Goal: Find specific page/section: Find specific page/section

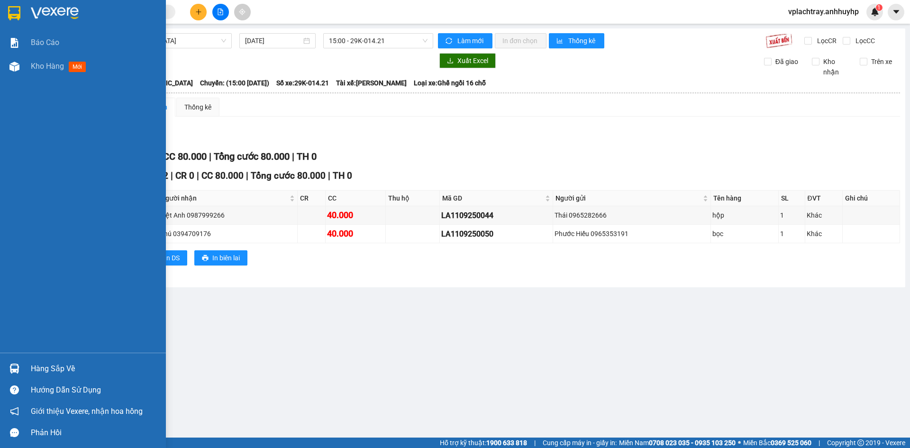
click at [51, 364] on div "Hàng sắp về" at bounding box center [95, 369] width 128 height 14
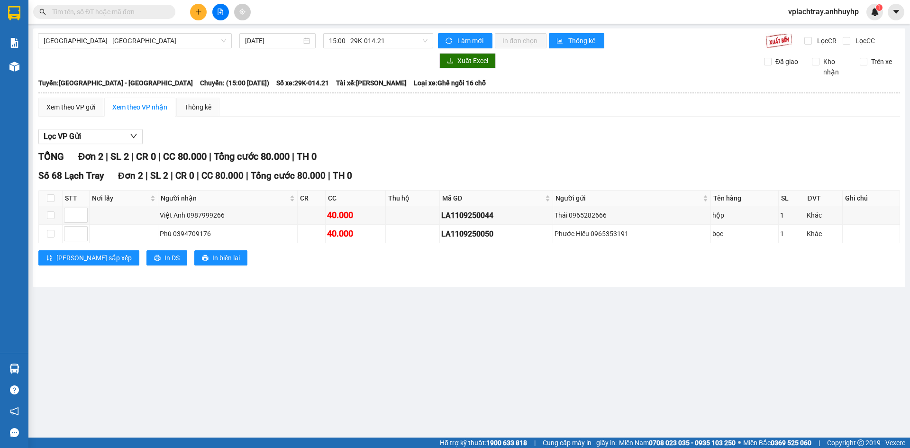
click at [560, 350] on section "Kết quả tìm kiếm ( 0 ) Bộ lọc No Data vplachtray.anhhuyhp 1 Báo cáo Kho hàng mớ…" at bounding box center [455, 224] width 910 height 448
click at [185, 234] on div "Phú 0394709176" at bounding box center [228, 234] width 136 height 10
copy div "0394709176"
click at [142, 15] on input "text" at bounding box center [108, 12] width 112 height 10
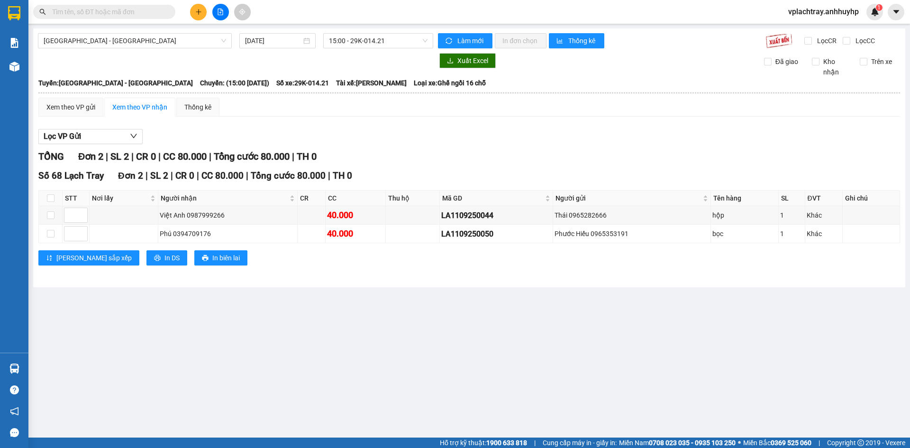
paste input "0394709176"
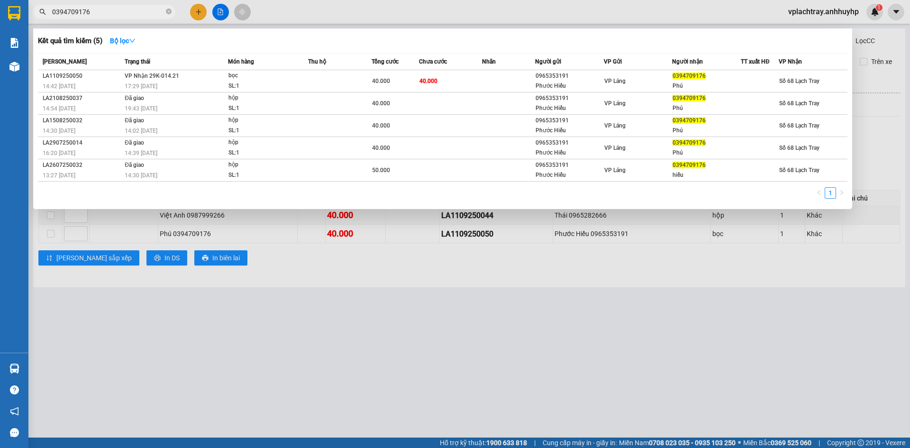
type input "0394709176"
click at [594, 290] on div at bounding box center [455, 224] width 910 height 448
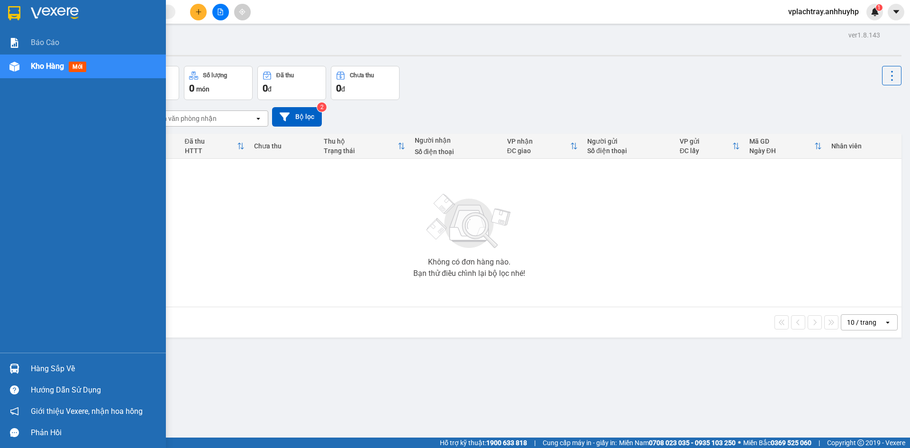
click at [42, 369] on div "Hàng sắp về" at bounding box center [95, 369] width 128 height 14
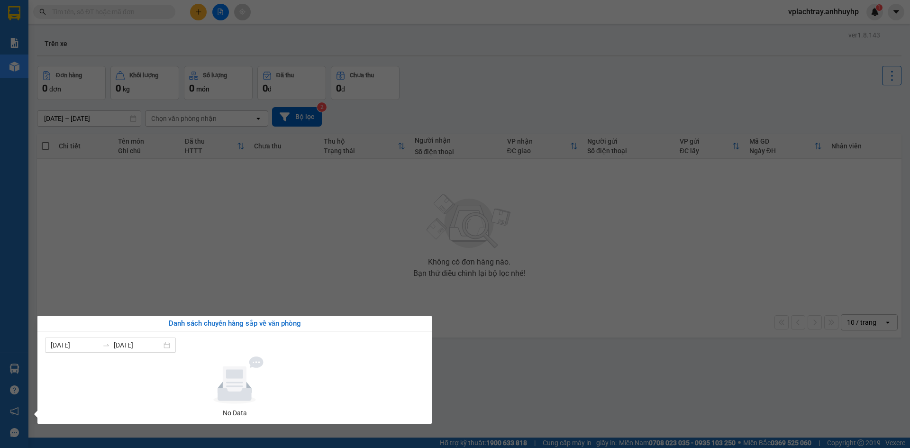
click at [198, 267] on section "Kết quả tìm kiếm ( 0 ) Bộ lọc No Data vplachtray.anhhuyhp 1 Báo cáo Kho hàng mớ…" at bounding box center [455, 224] width 910 height 448
